Goal: Task Accomplishment & Management: Manage account settings

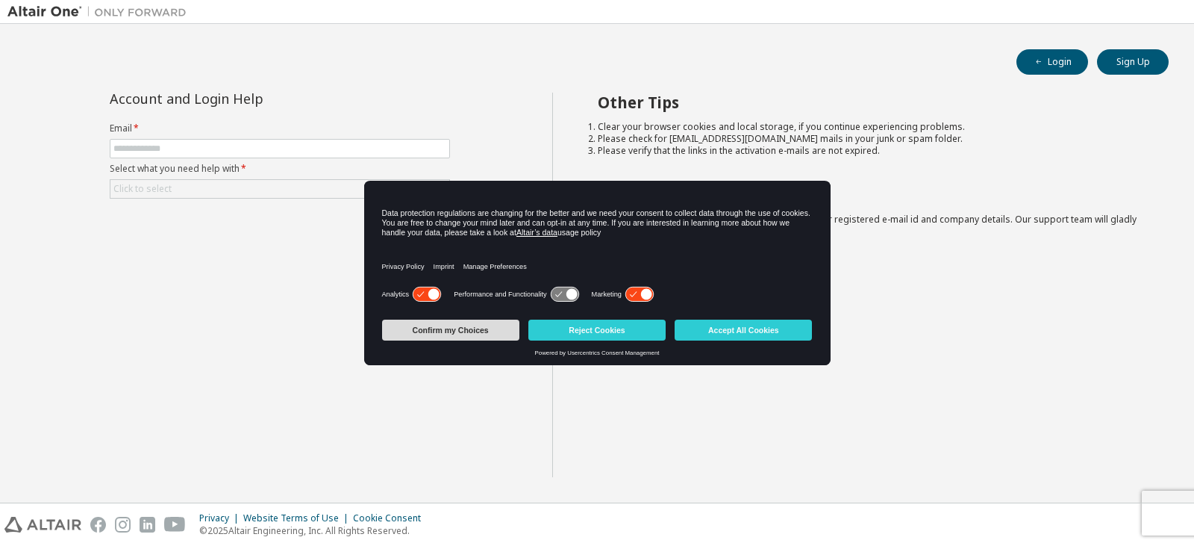
click at [474, 327] on button "Confirm my Choices" at bounding box center [450, 329] width 137 height 21
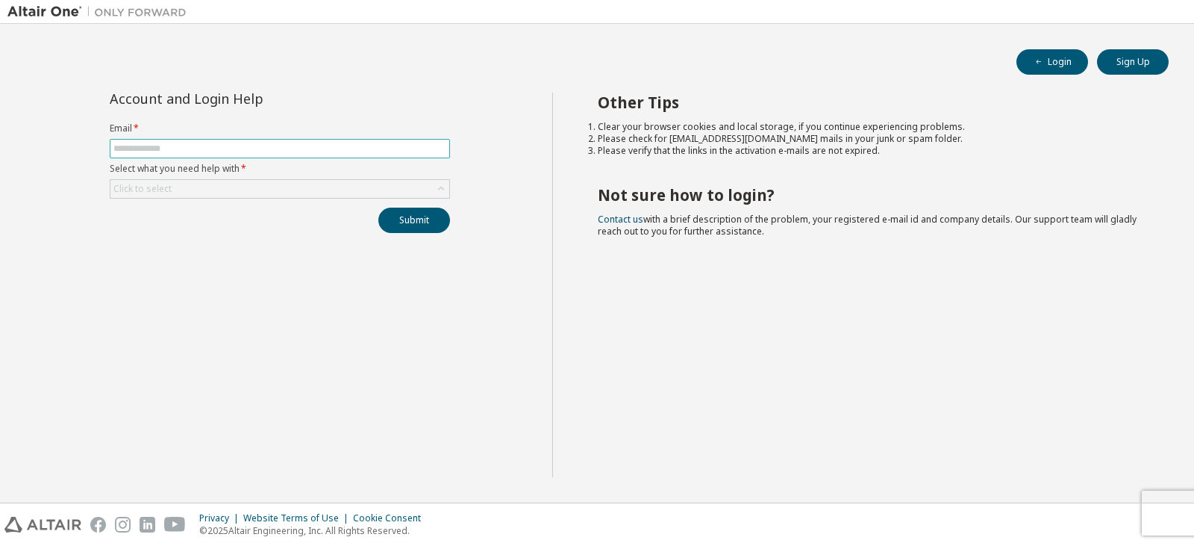
click at [313, 146] on input "text" at bounding box center [279, 149] width 333 height 12
type input "**********"
click at [335, 187] on div "Click to select" at bounding box center [279, 189] width 339 height 18
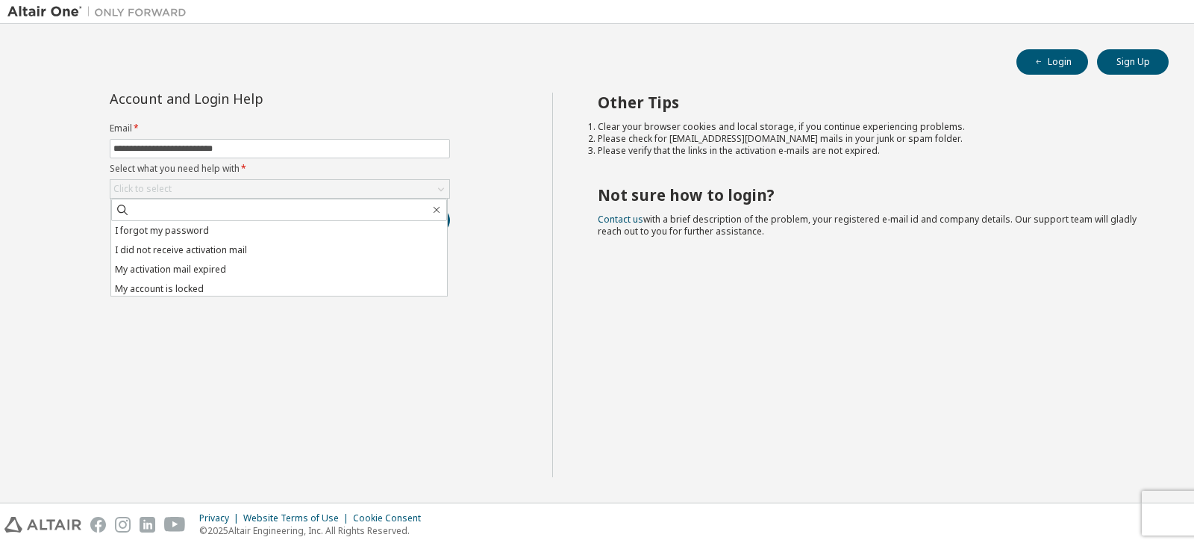
click at [335, 225] on li "I forgot my password" at bounding box center [279, 230] width 336 height 19
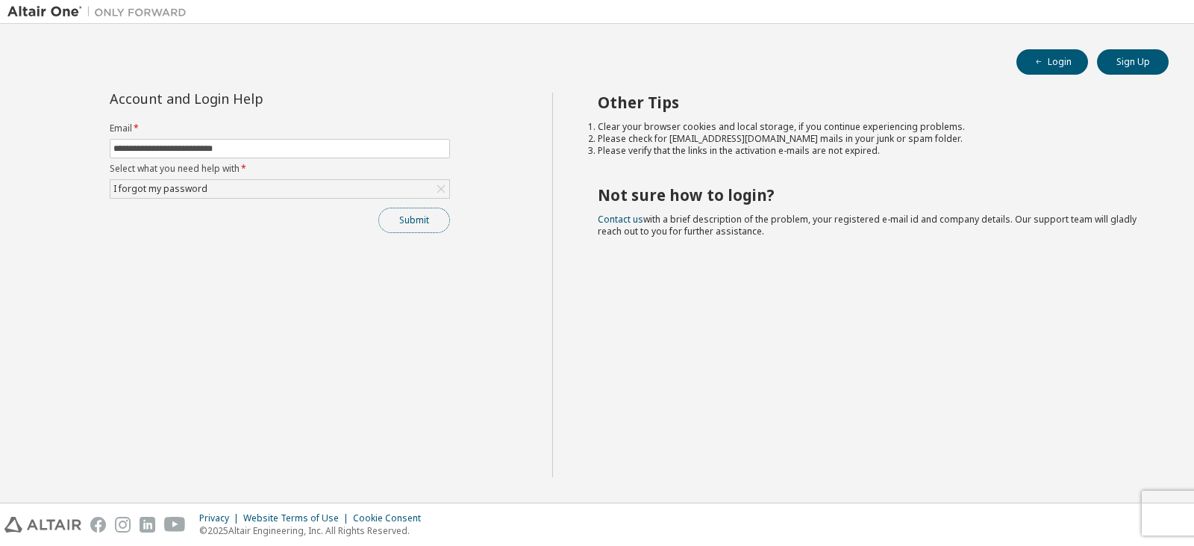
click at [431, 213] on button "Submit" at bounding box center [414, 219] width 72 height 25
